Goal: Find specific page/section: Find specific page/section

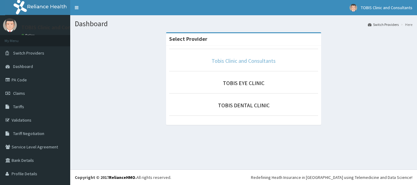
click at [225, 62] on link "Tobis Clinic and Consultants" at bounding box center [243, 60] width 64 height 7
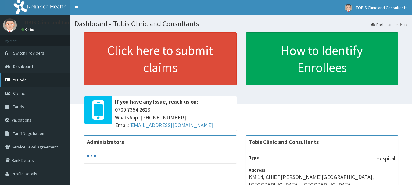
click at [23, 80] on link "PA Code" at bounding box center [35, 79] width 70 height 13
